Goal: Transaction & Acquisition: Download file/media

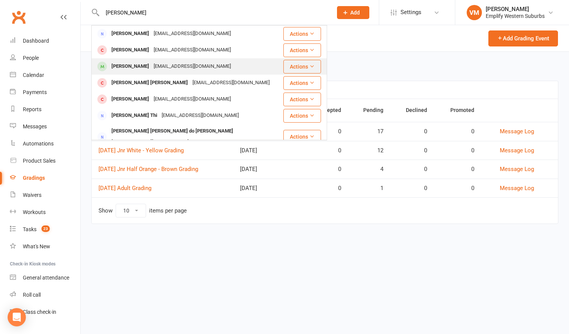
type input "[PERSON_NAME]"
click at [141, 68] on div "[PERSON_NAME]" at bounding box center [130, 66] width 42 height 11
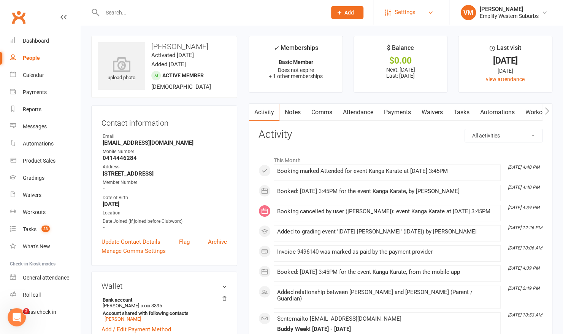
click at [428, 13] on icon at bounding box center [431, 13] width 6 height 6
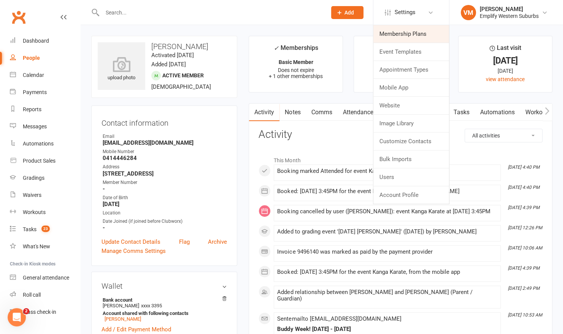
click at [402, 33] on link "Membership Plans" at bounding box center [412, 33] width 76 height 17
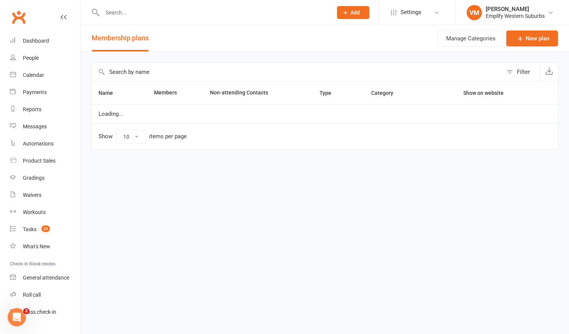
select select "25"
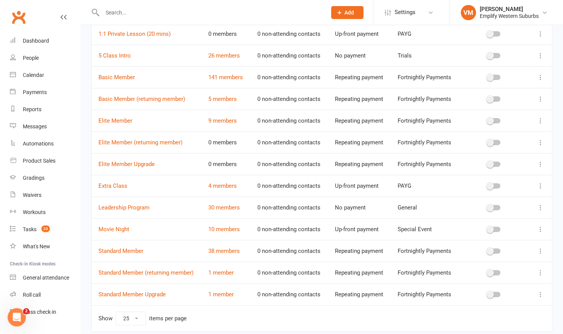
scroll to position [109, 0]
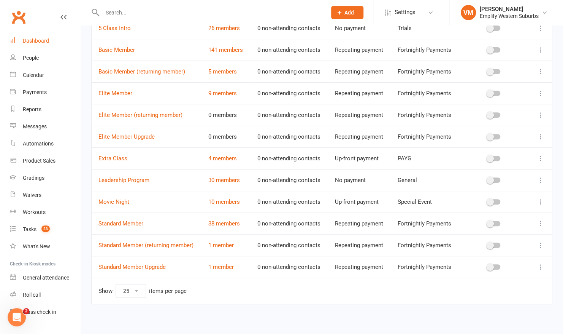
click at [41, 36] on link "Dashboard" at bounding box center [45, 40] width 70 height 17
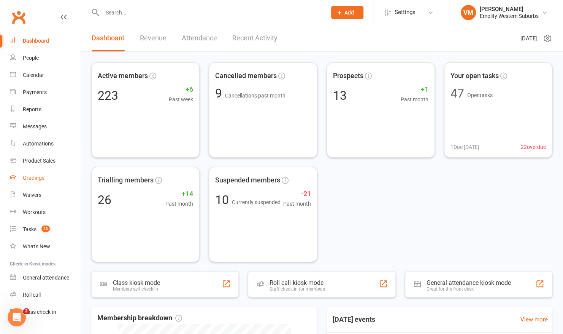
click at [24, 183] on link "Gradings" at bounding box center [45, 177] width 70 height 17
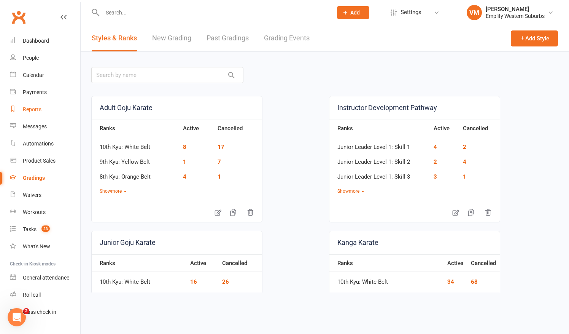
click at [42, 112] on link "Reports" at bounding box center [45, 109] width 70 height 17
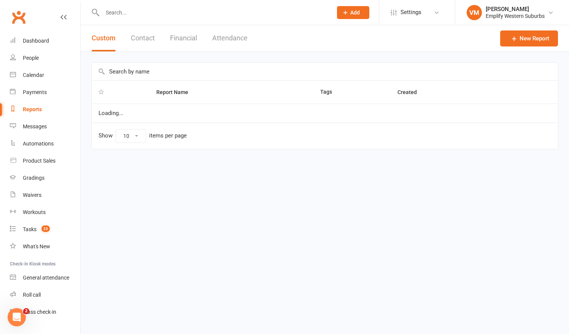
select select "50"
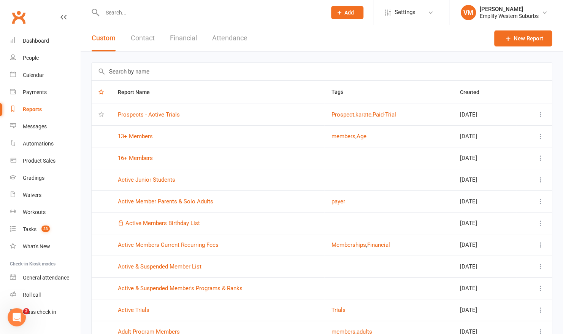
click at [188, 73] on input "text" at bounding box center [322, 71] width 461 height 17
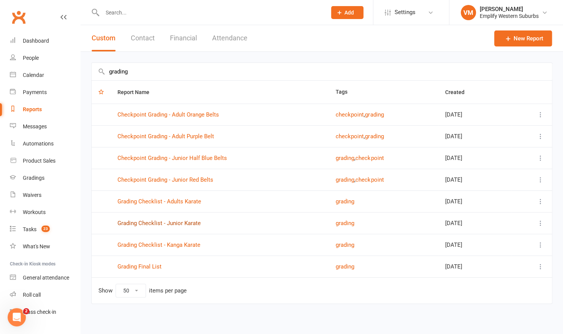
type input "grading"
click at [167, 220] on link "Grading Checklist - Junior Karate" at bounding box center [159, 223] width 83 height 7
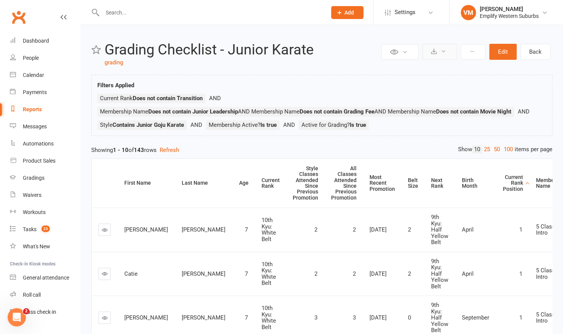
click at [445, 49] on icon at bounding box center [444, 51] width 6 height 6
click at [409, 65] on link "Export to CSV" at bounding box center [417, 69] width 80 height 15
click at [503, 145] on link "100" at bounding box center [508, 149] width 13 height 8
